Goal: Browse casually: Explore the website without a specific task or goal

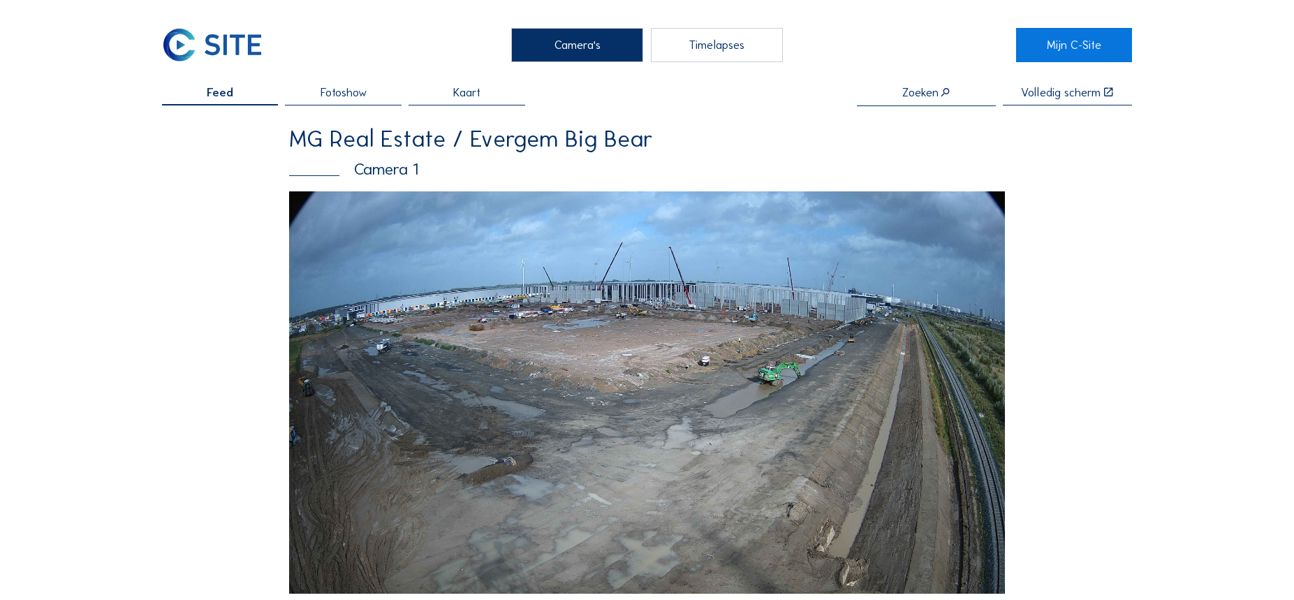
click at [778, 432] on img at bounding box center [647, 392] width 716 height 402
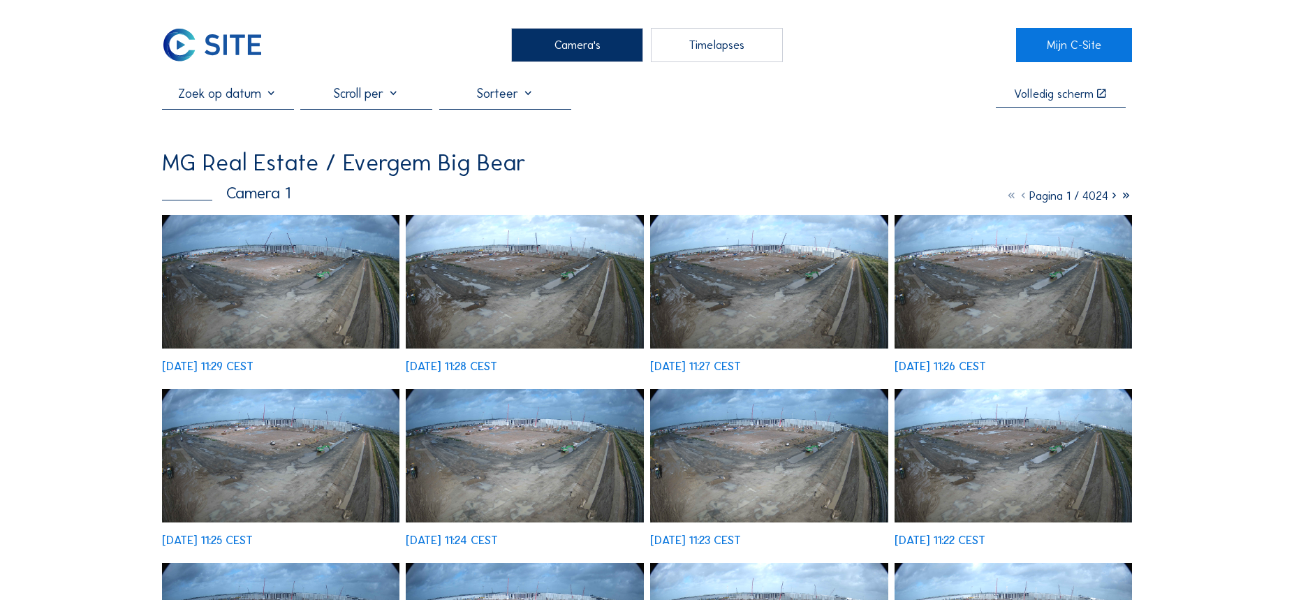
click at [271, 295] on img at bounding box center [281, 281] width 238 height 133
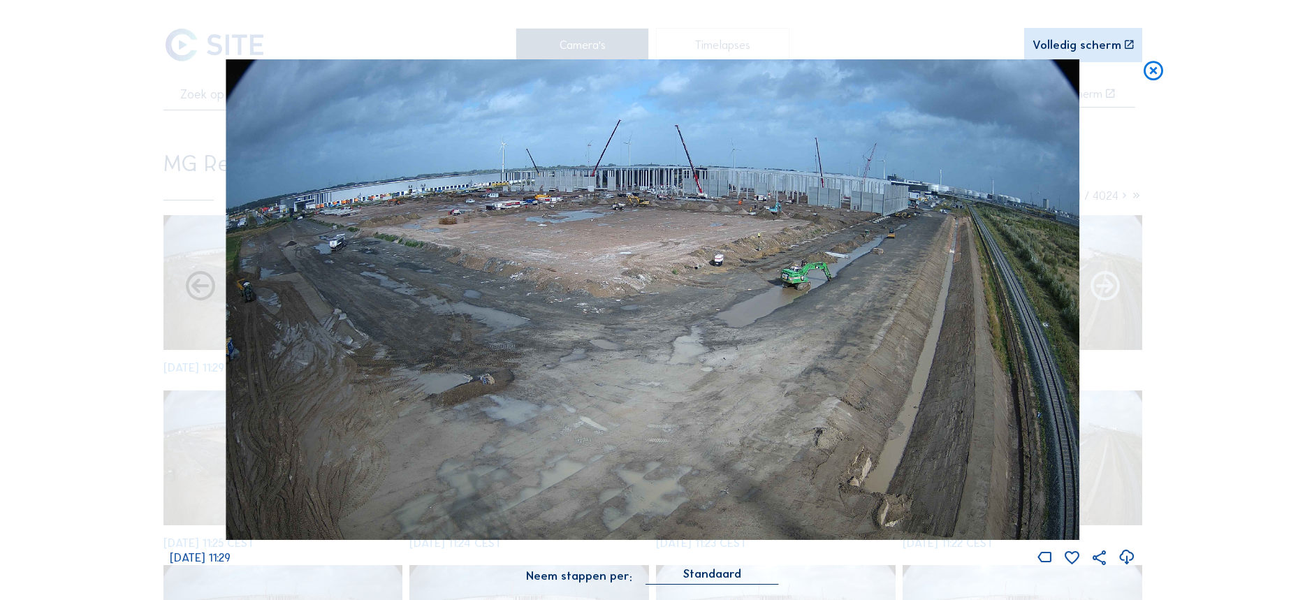
click at [1108, 280] on icon at bounding box center [1105, 287] width 35 height 35
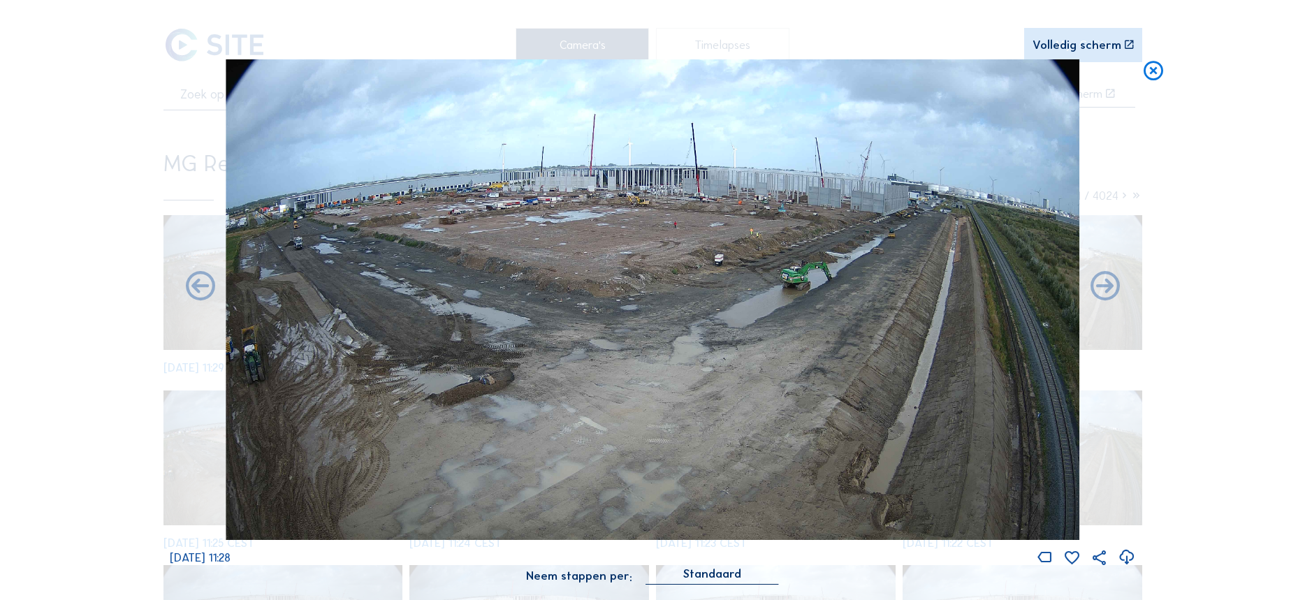
click at [1108, 280] on icon at bounding box center [1105, 287] width 35 height 35
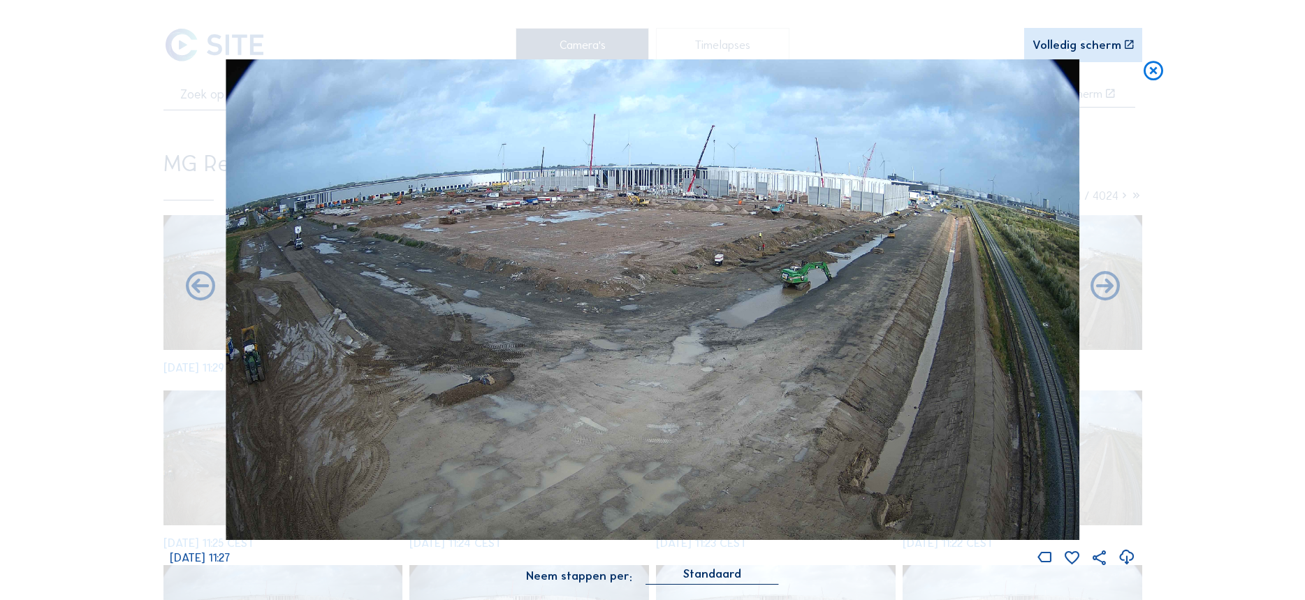
click at [1108, 280] on icon at bounding box center [1105, 287] width 35 height 35
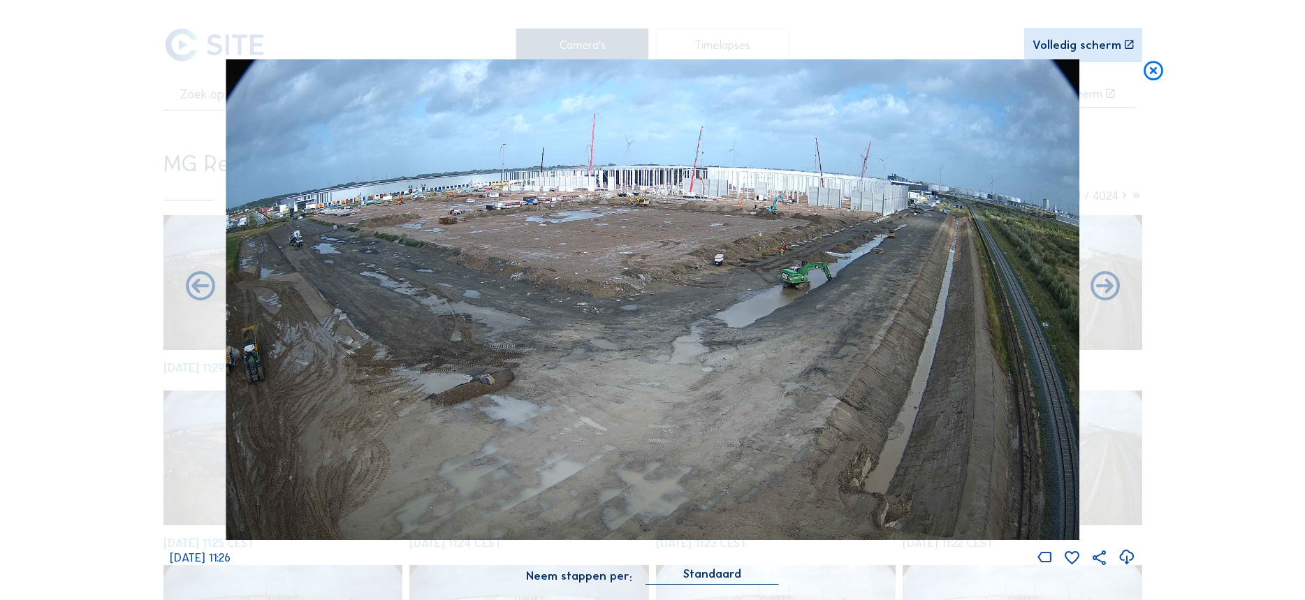
click at [1108, 280] on icon at bounding box center [1105, 287] width 35 height 35
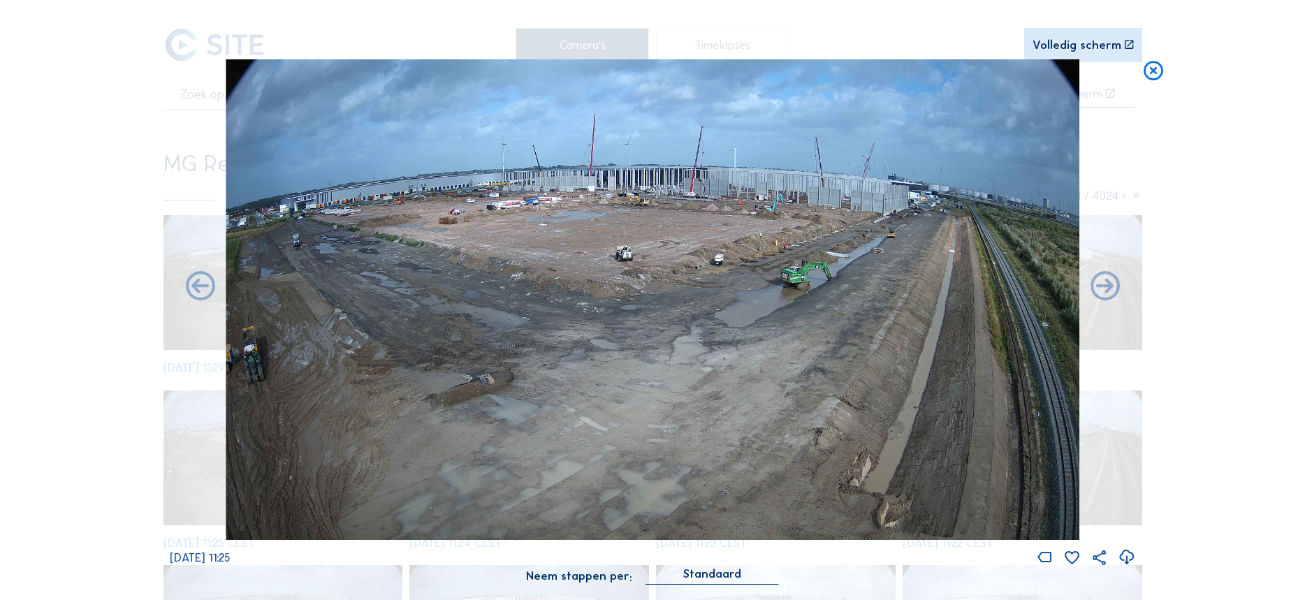
click at [1108, 280] on icon at bounding box center [1105, 287] width 35 height 35
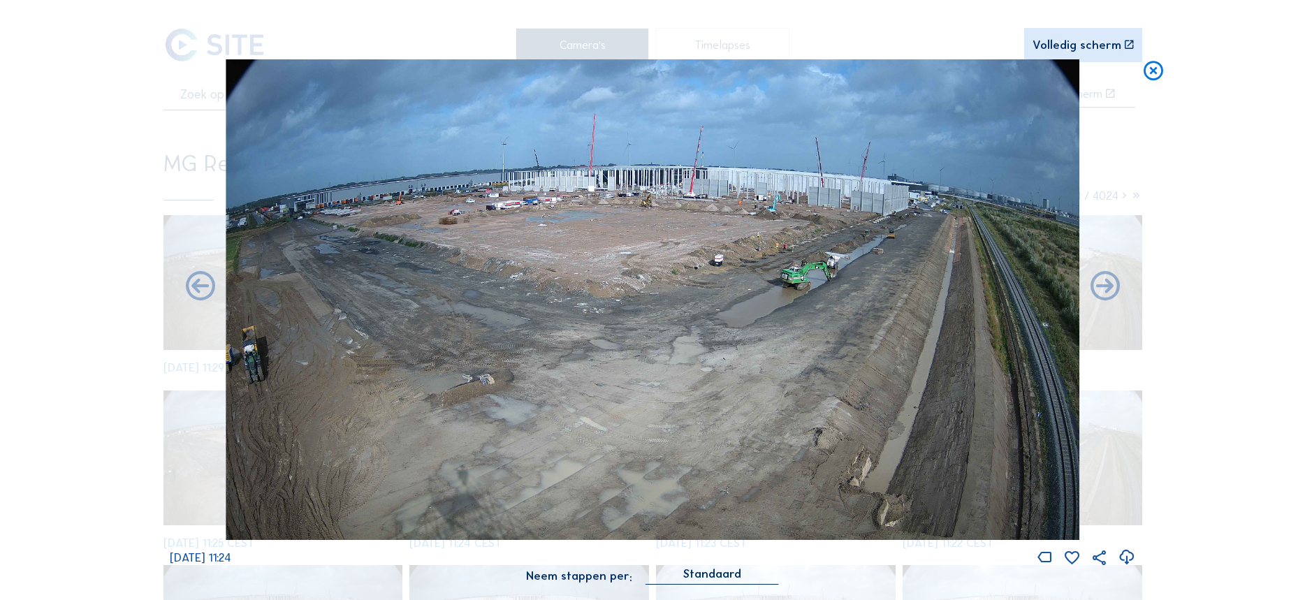
click at [1108, 280] on icon at bounding box center [1105, 287] width 35 height 35
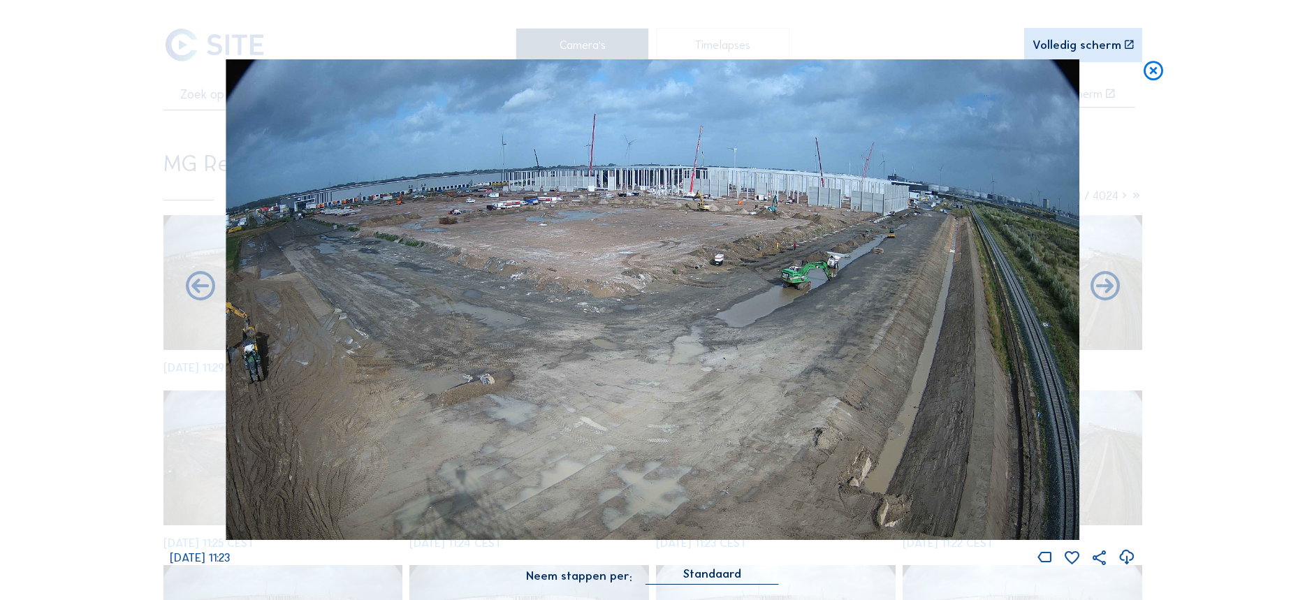
click at [1108, 280] on icon at bounding box center [1105, 287] width 35 height 35
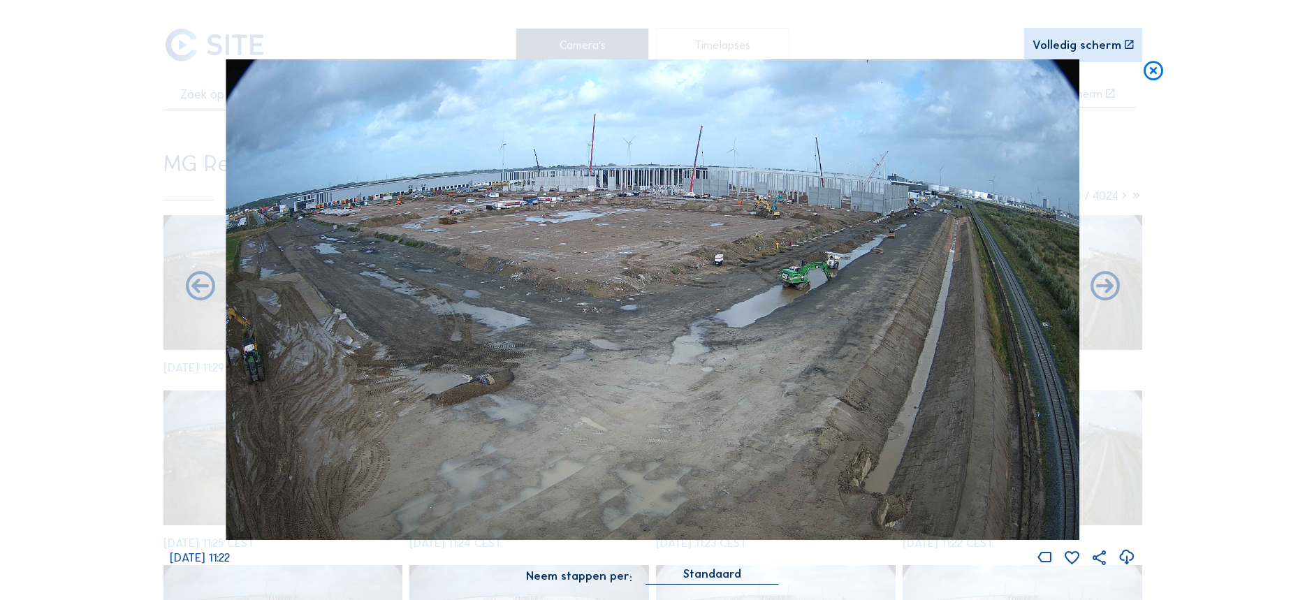
click at [1108, 280] on icon at bounding box center [1105, 287] width 35 height 35
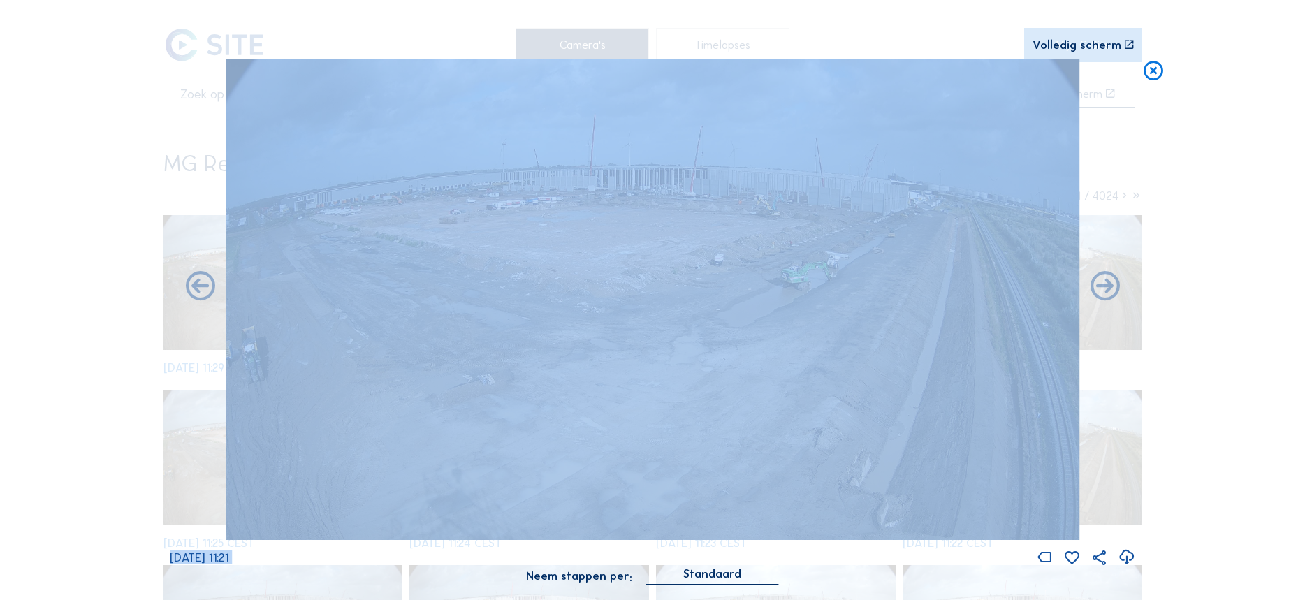
click at [1108, 280] on icon at bounding box center [1105, 287] width 35 height 35
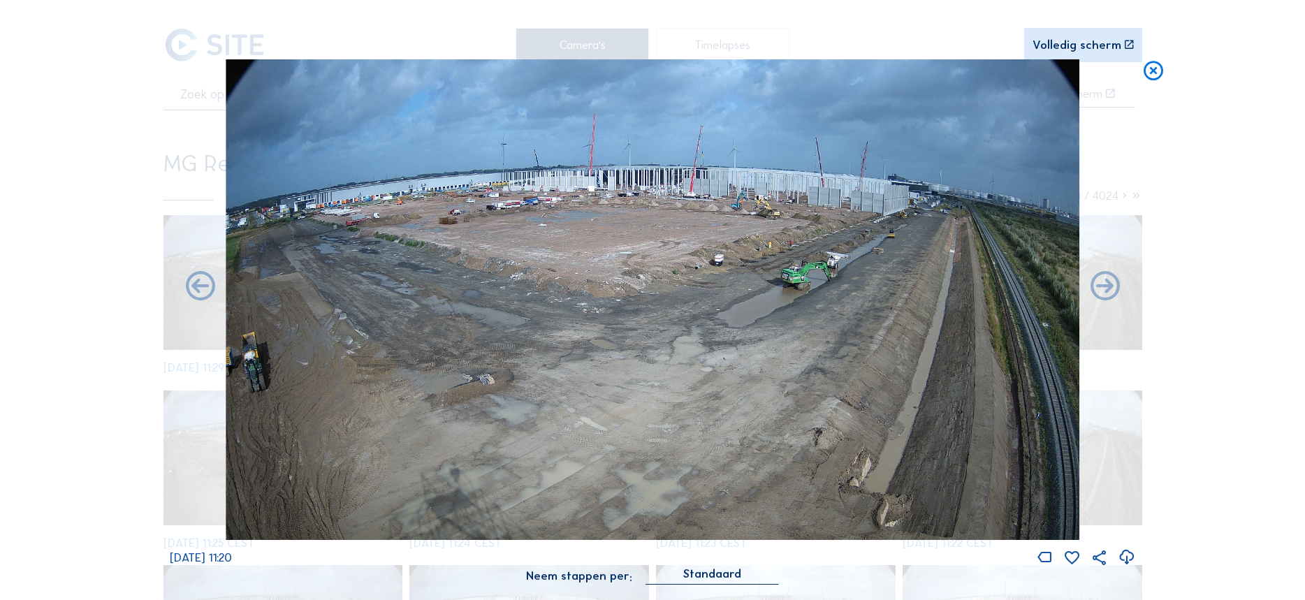
click at [1108, 280] on icon at bounding box center [1105, 287] width 35 height 35
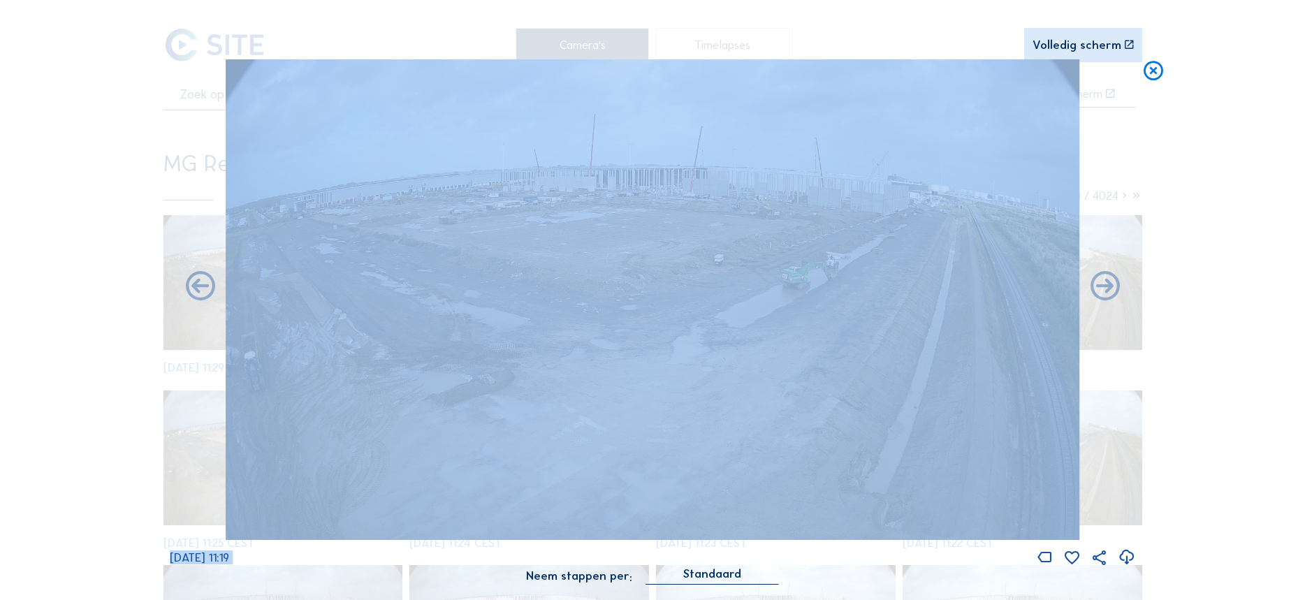
click at [1108, 280] on icon at bounding box center [1105, 287] width 35 height 35
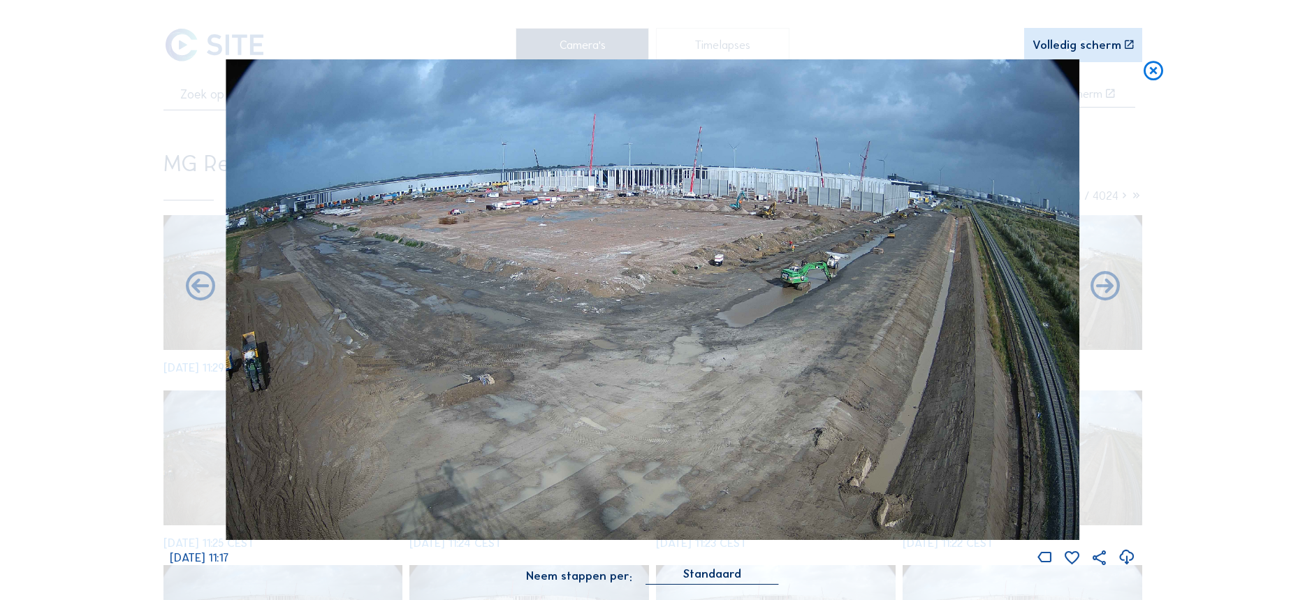
click at [1108, 280] on icon at bounding box center [1105, 287] width 35 height 35
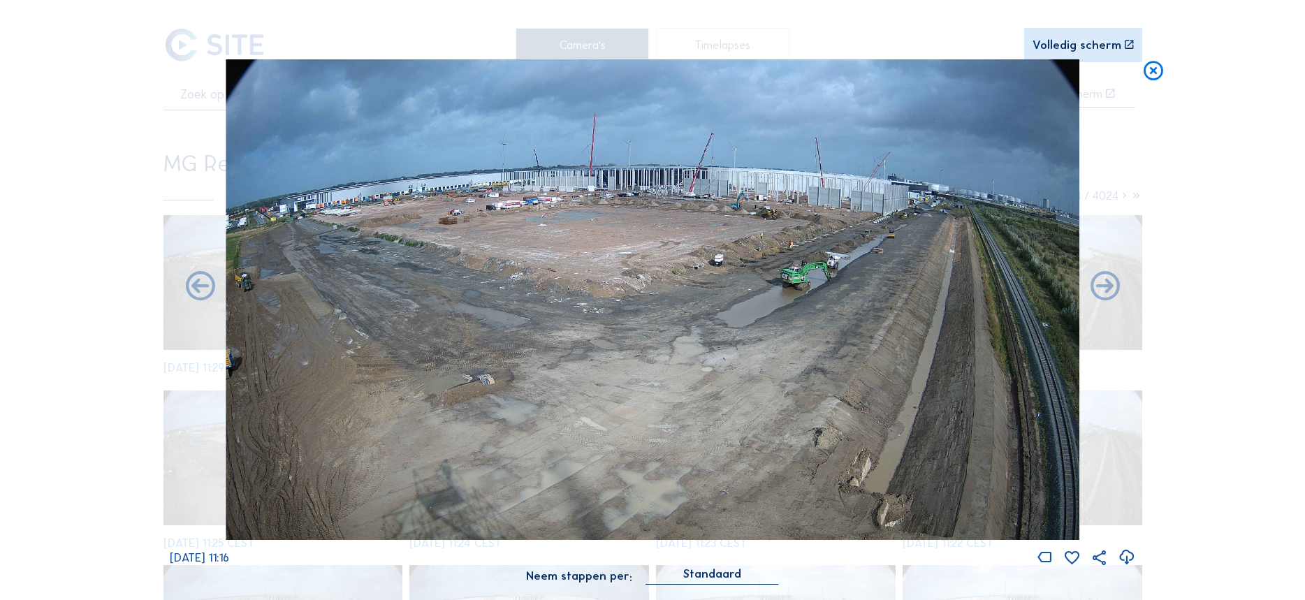
click at [1108, 280] on icon at bounding box center [1105, 287] width 35 height 35
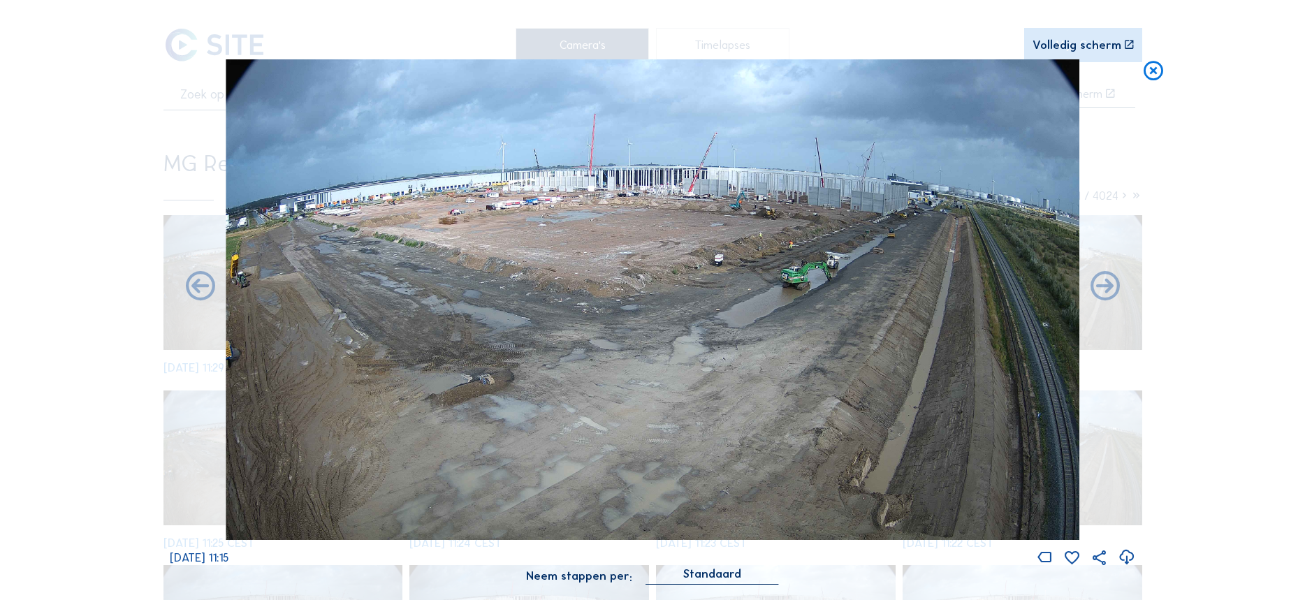
click at [1108, 280] on icon at bounding box center [1105, 287] width 35 height 35
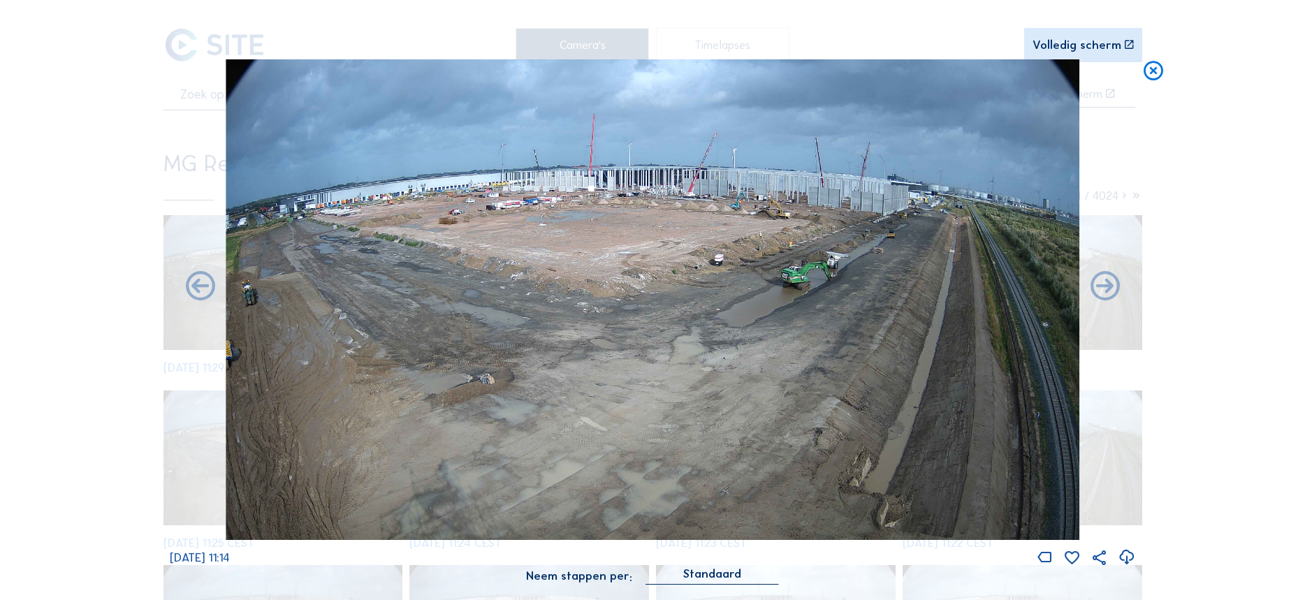
click at [1108, 280] on icon at bounding box center [1105, 287] width 35 height 35
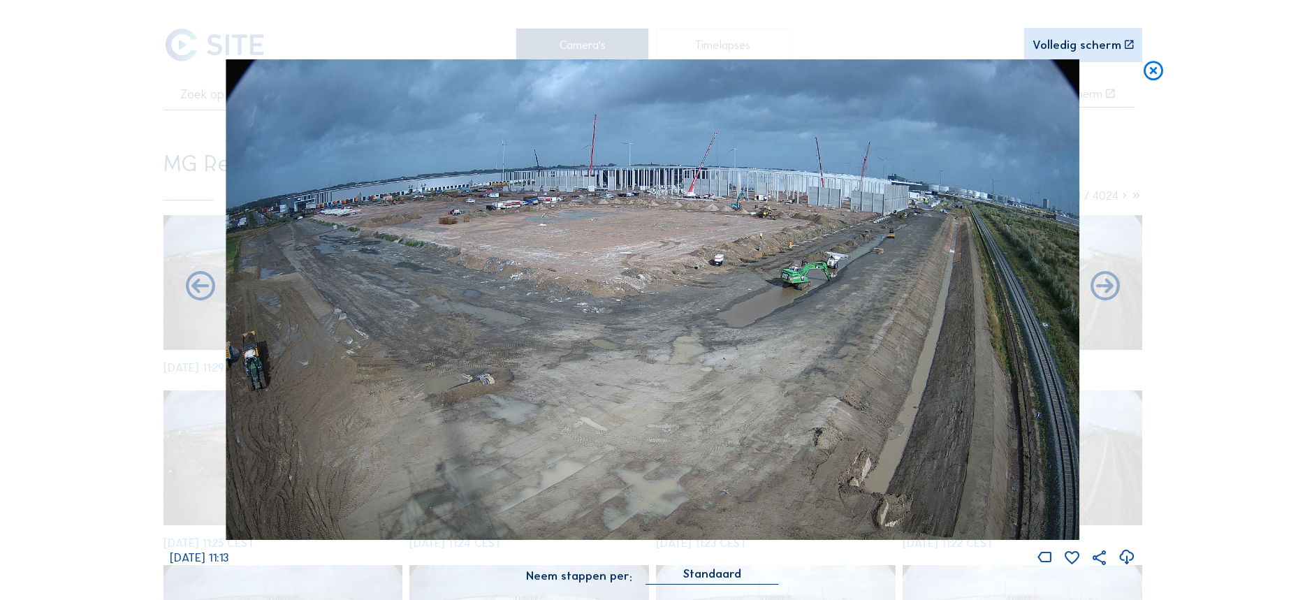
click at [1108, 280] on icon at bounding box center [1105, 287] width 35 height 35
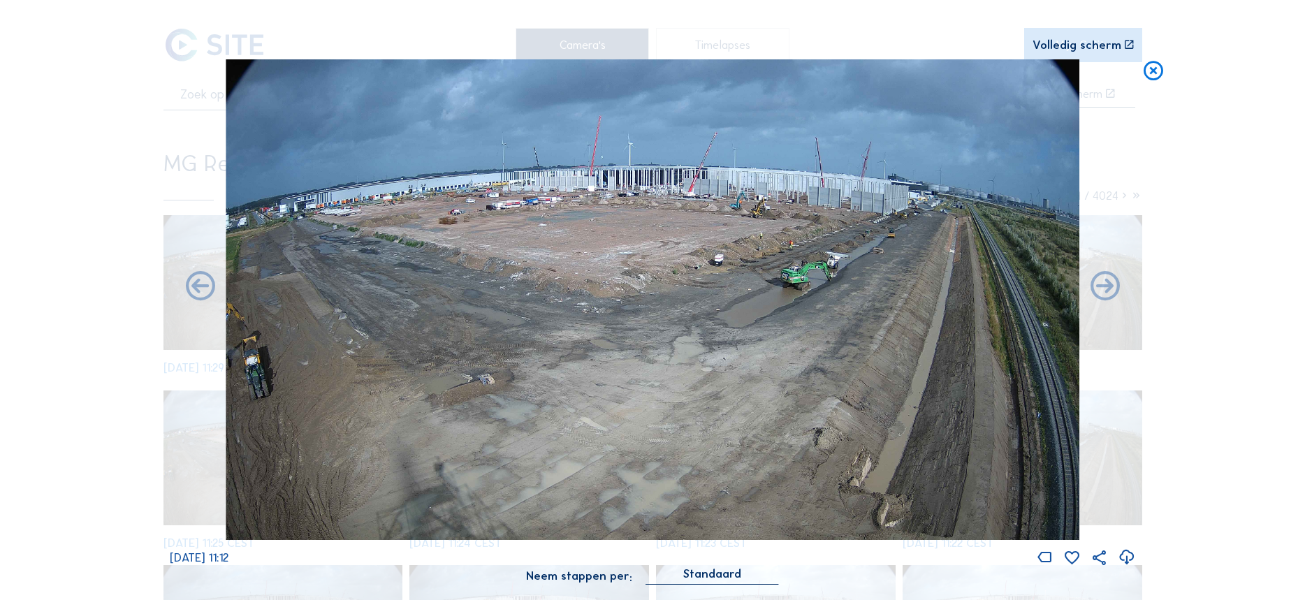
click at [1108, 280] on icon at bounding box center [1105, 287] width 35 height 35
